Goal: Task Accomplishment & Management: Manage account settings

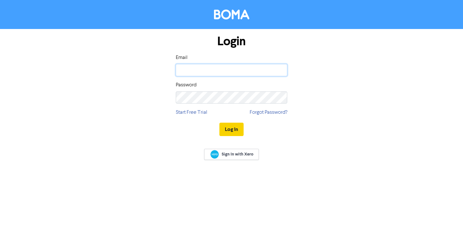
type input "[PERSON_NAME][EMAIL_ADDRESS][PERSON_NAME][DOMAIN_NAME]"
click at [236, 127] on button "Log In" at bounding box center [231, 129] width 24 height 13
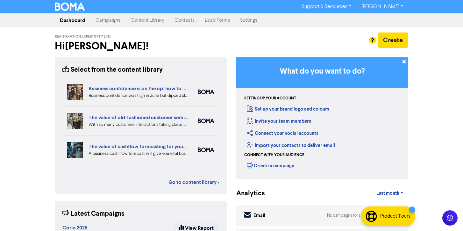
click at [348, 2] on link "Support & Resources" at bounding box center [327, 7] width 60 height 10
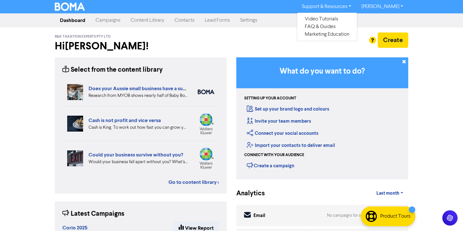
click at [392, 10] on link "[PERSON_NAME]" at bounding box center [382, 7] width 52 height 10
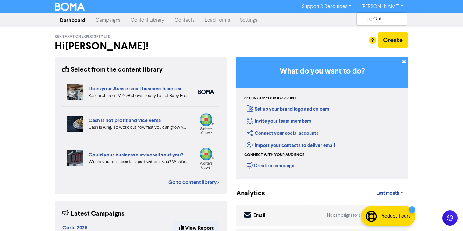
click at [241, 18] on link "Settings" at bounding box center [248, 20] width 27 height 13
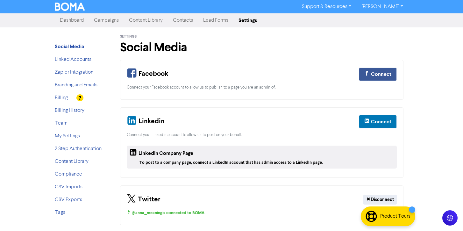
click at [68, 97] on li "Billing" at bounding box center [80, 98] width 51 height 8
click at [64, 109] on link "Billing History" at bounding box center [70, 110] width 30 height 5
